Goal: Task Accomplishment & Management: Use online tool/utility

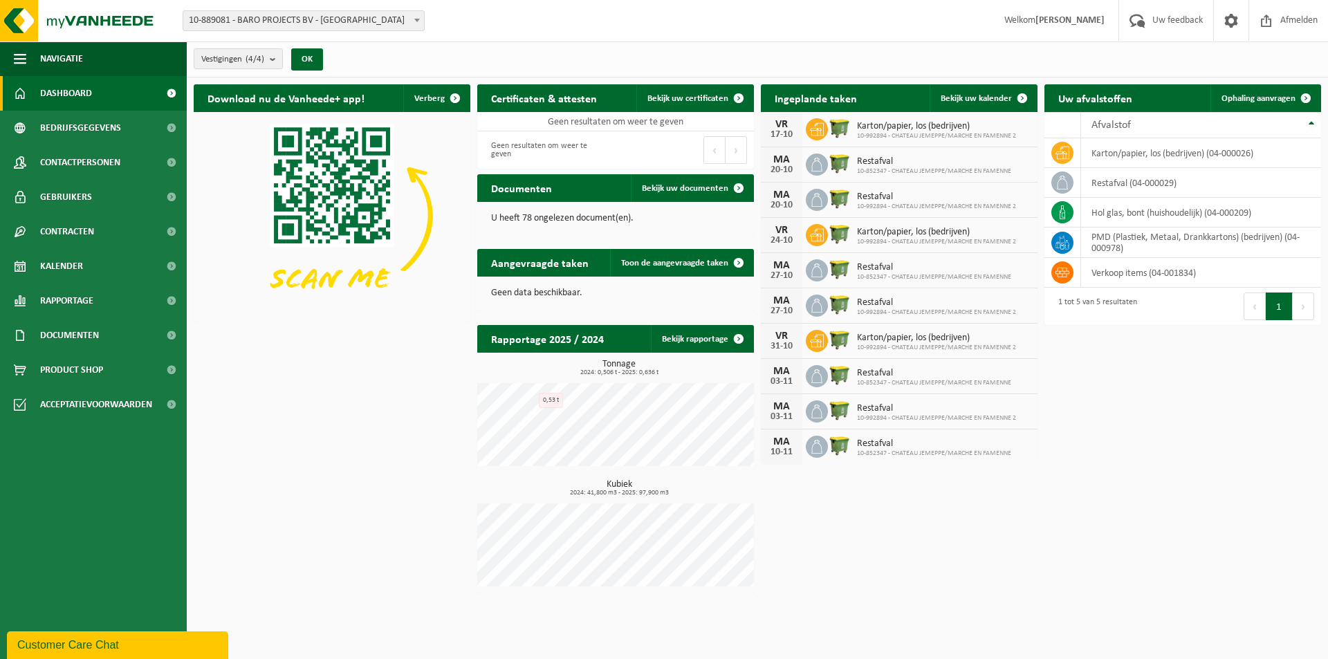
click at [377, 20] on span "10-889081 - BARO PROJECTS BV - [GEOGRAPHIC_DATA]" at bounding box center [303, 20] width 241 height 19
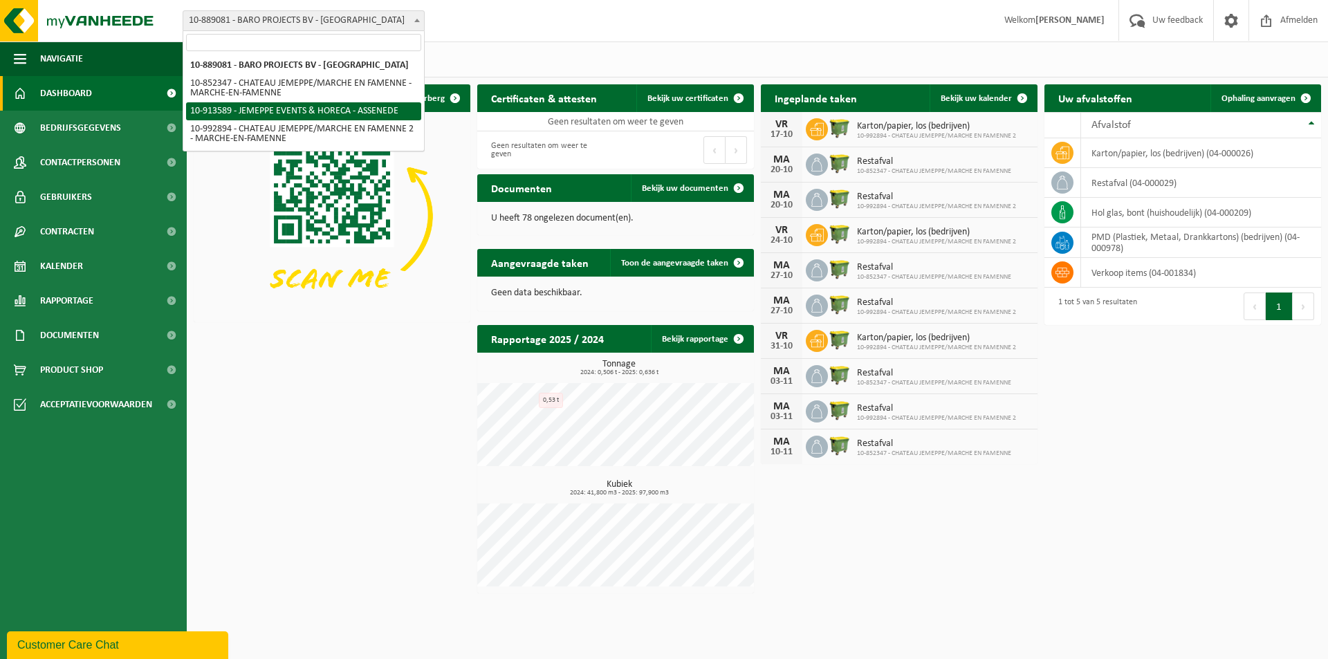
select select "126178"
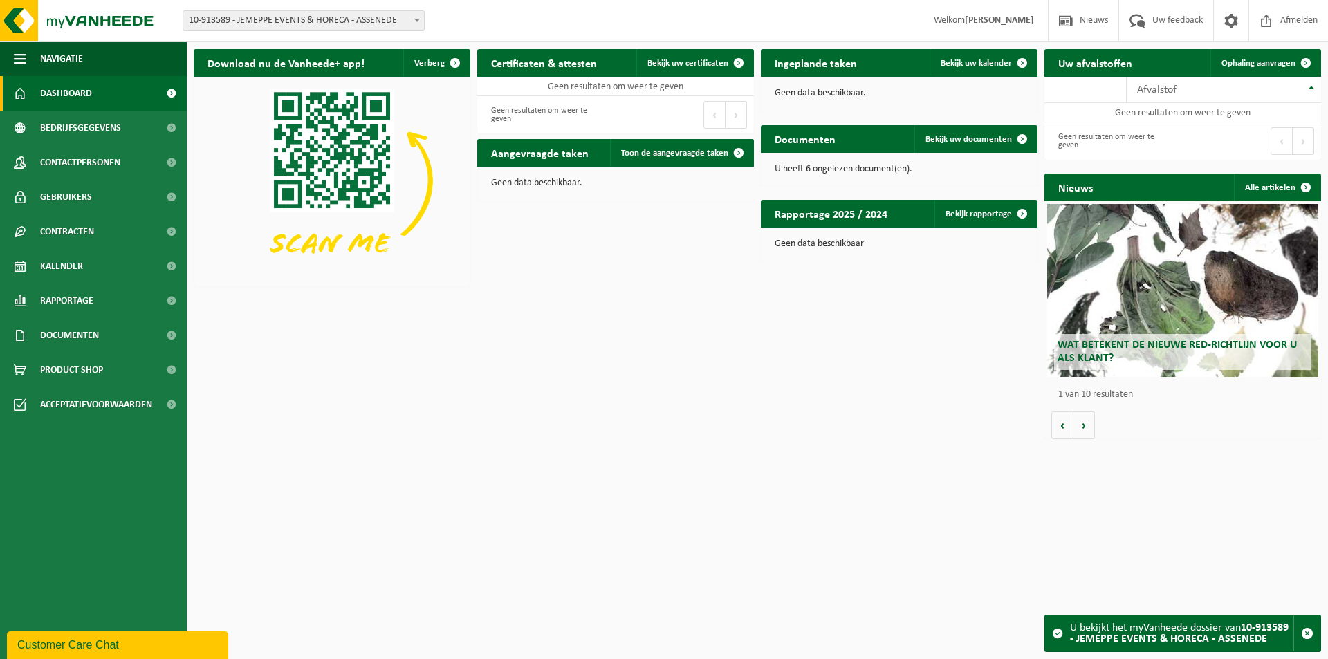
click at [267, 17] on span "10-913589 - JEMEPPE EVENTS & HORECA - ASSENEDE" at bounding box center [303, 20] width 241 height 19
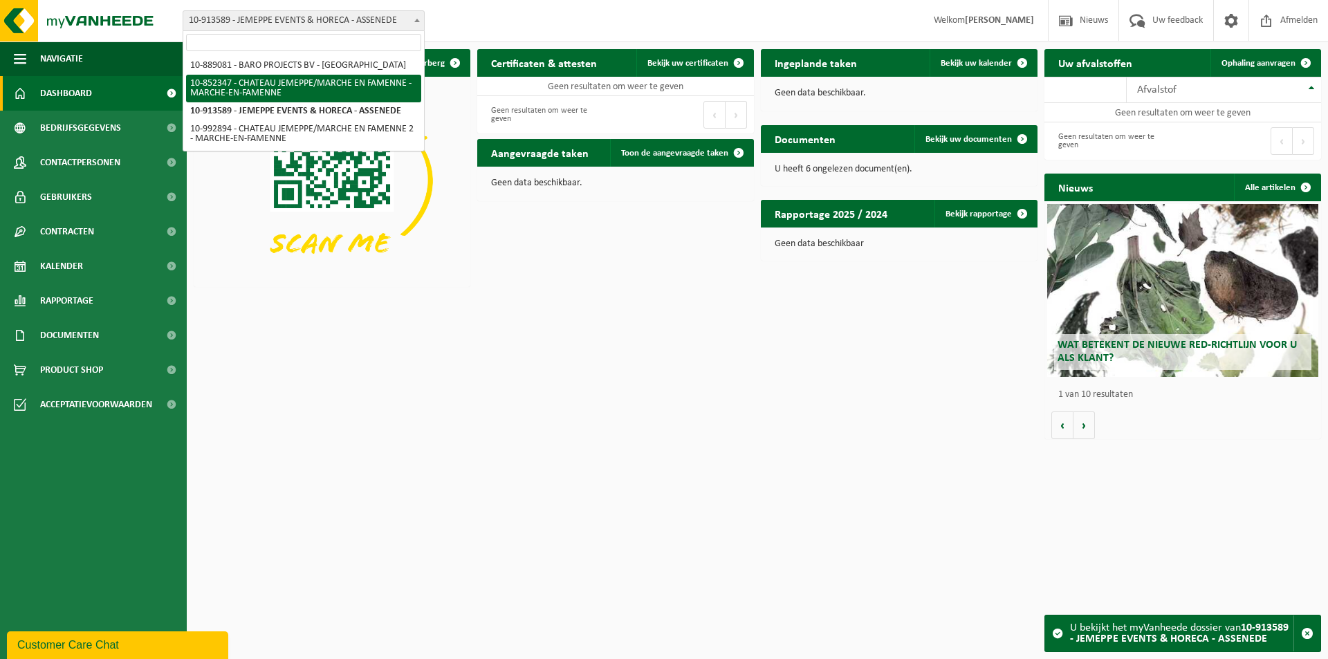
select select "97040"
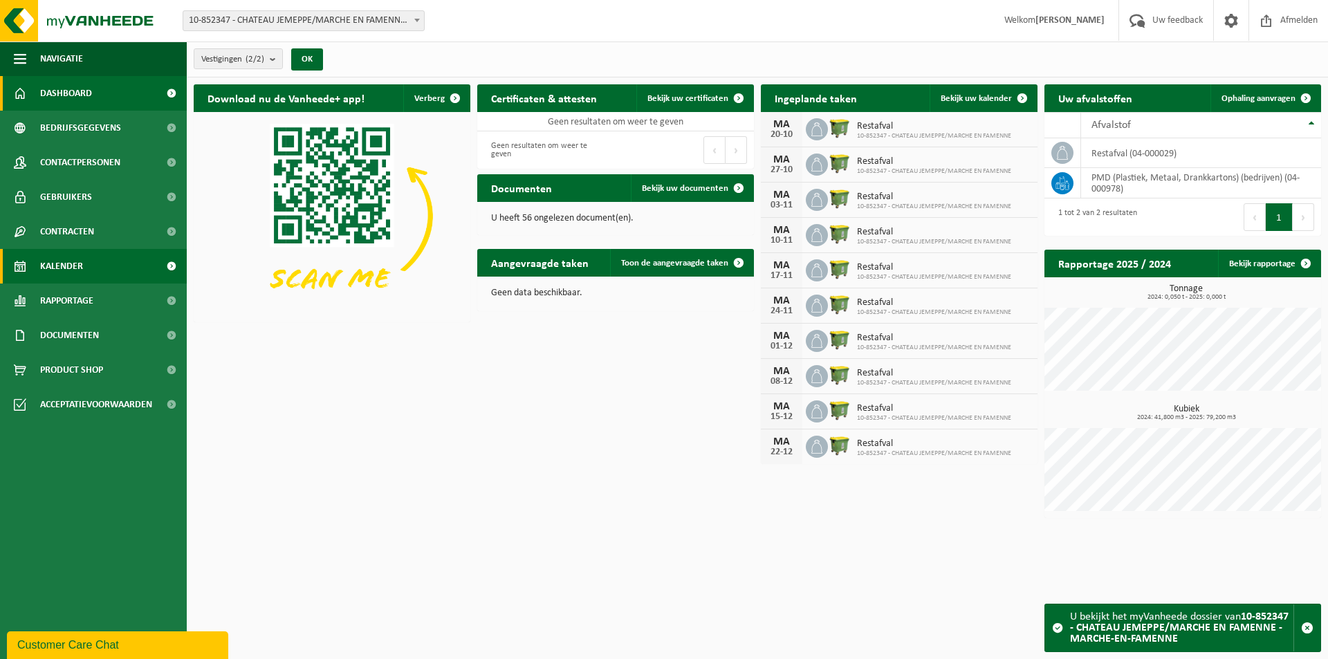
click at [114, 265] on link "Kalender" at bounding box center [93, 266] width 187 height 35
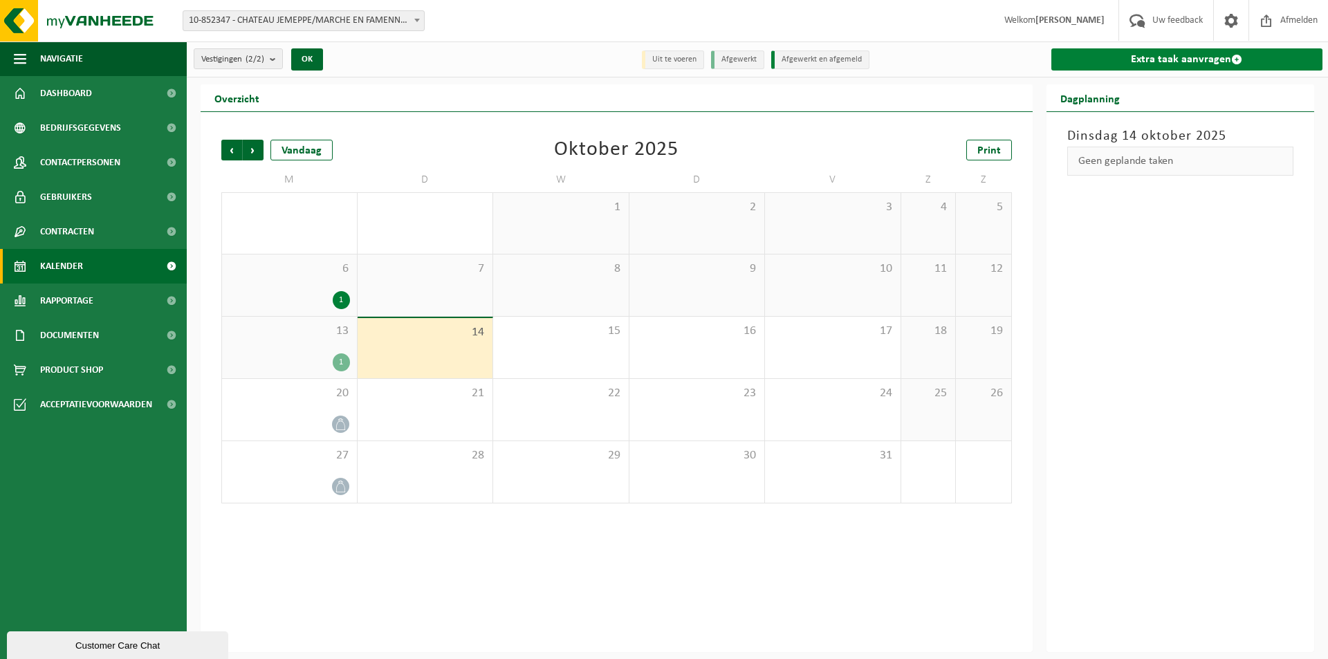
click at [1155, 65] on link "Extra taak aanvragen" at bounding box center [1188, 59] width 272 height 22
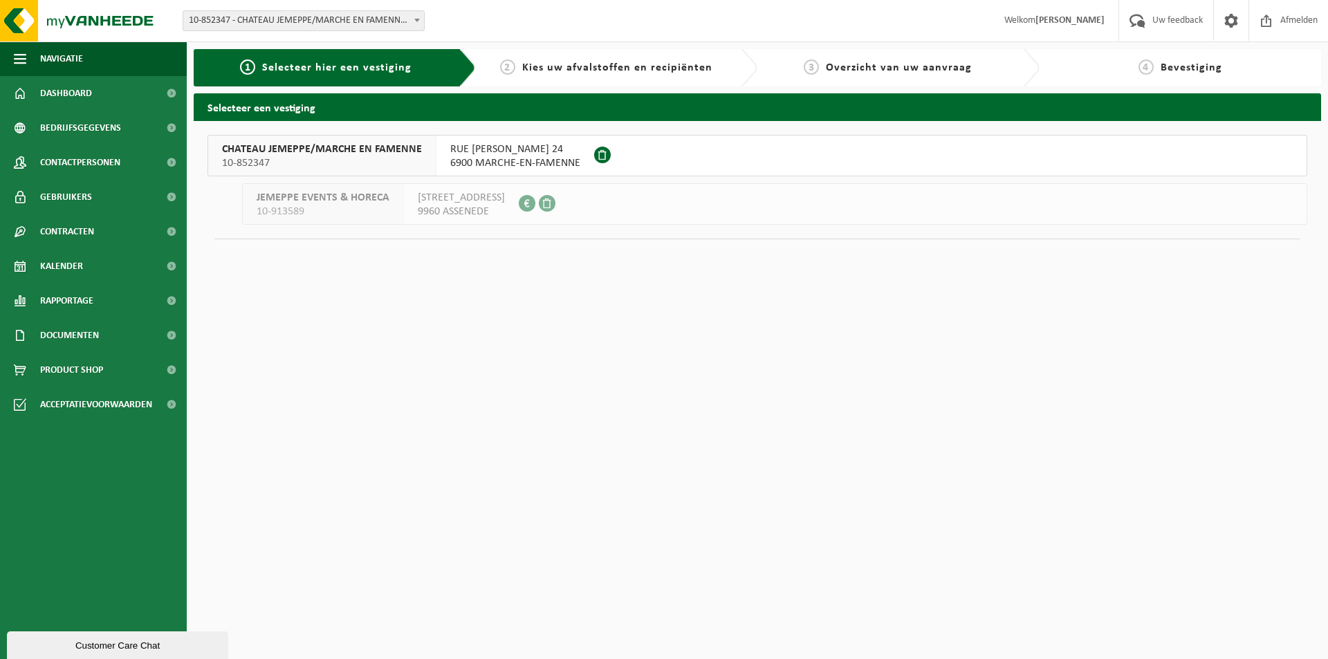
click at [461, 163] on span "6900 MARCHE-EN-FAMENNE" at bounding box center [515, 163] width 130 height 14
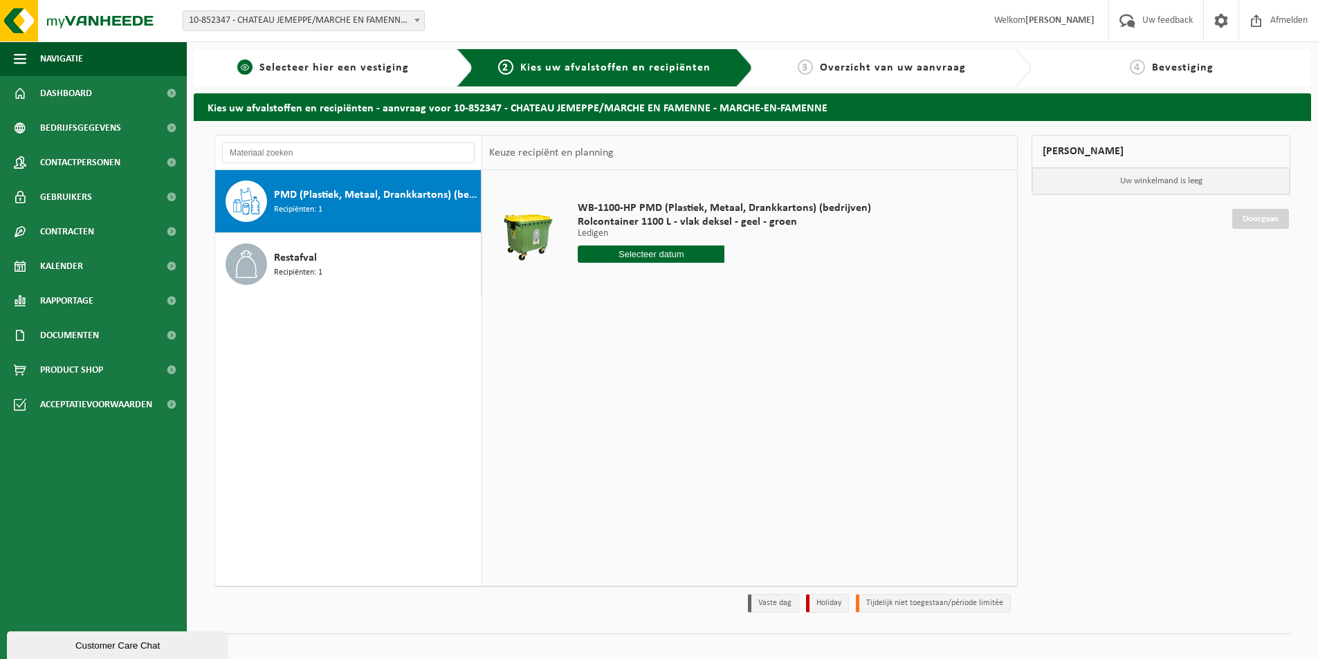
click at [356, 70] on span "Selecteer hier een vestiging" at bounding box center [333, 67] width 149 height 11
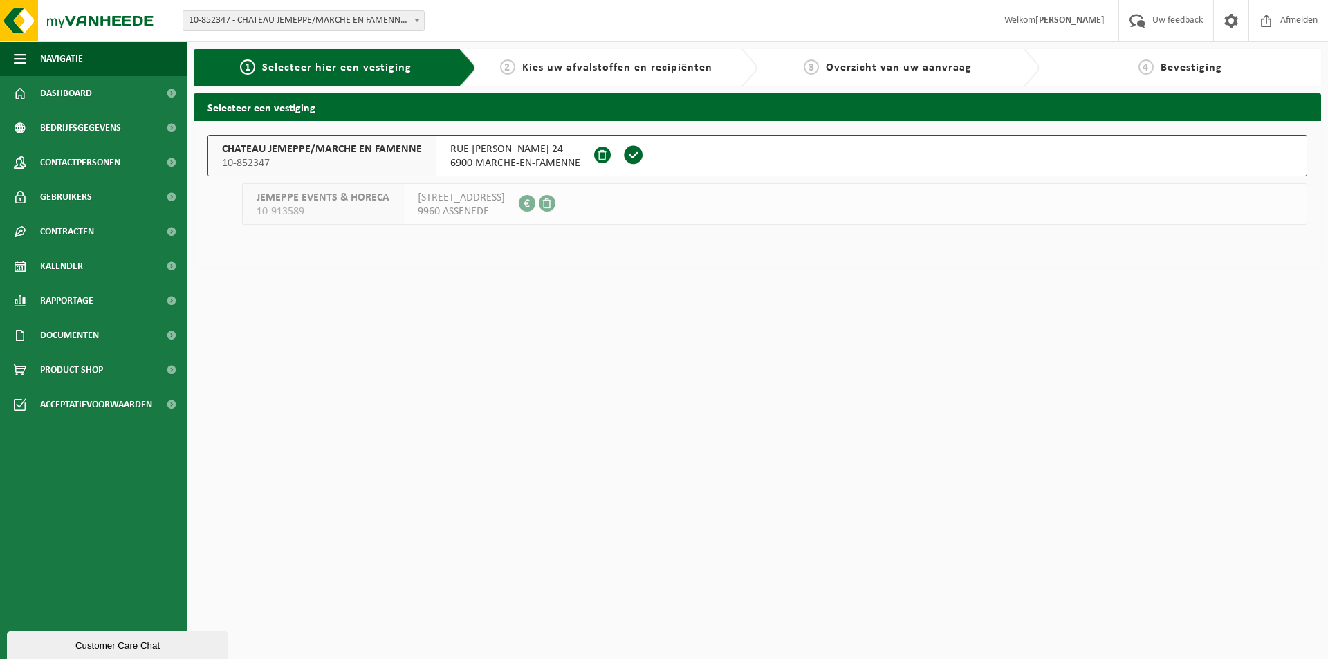
click at [502, 161] on span "6900 MARCHE-EN-FAMENNE" at bounding box center [515, 163] width 130 height 14
